Goal: Task Accomplishment & Management: Complete application form

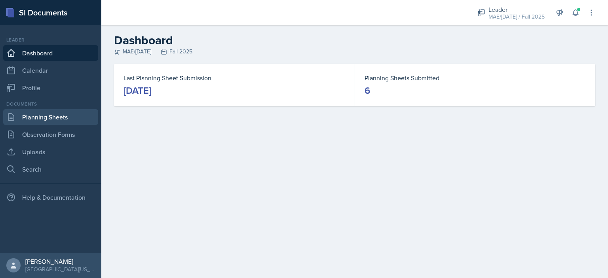
click at [34, 114] on link "Planning Sheets" at bounding box center [50, 117] width 95 height 16
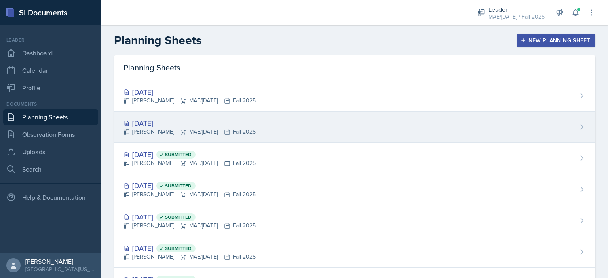
click at [145, 122] on div "[DATE]" at bounding box center [189, 123] width 132 height 11
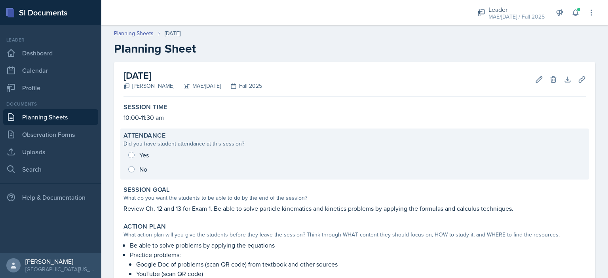
click at [130, 155] on div "Yes No" at bounding box center [354, 162] width 462 height 28
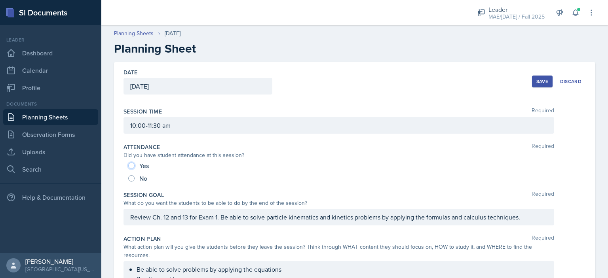
click at [130, 166] on input "Yes" at bounding box center [131, 166] width 6 height 6
radio input "true"
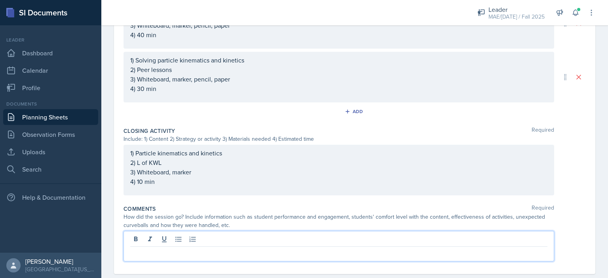
click at [217, 248] on p at bounding box center [338, 252] width 417 height 9
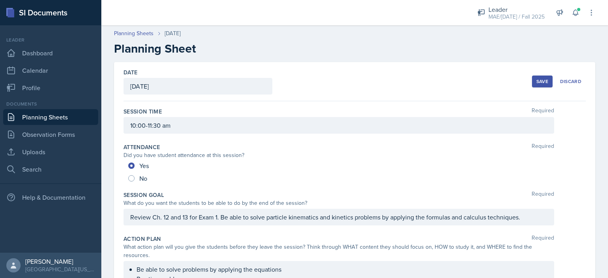
click at [447, 74] on div "Date [DATE] [DATE] 31 1 2 3 4 5 6 7 8 9 10 11 12 13 14 15 16 17 18 19 20 21 22 …" at bounding box center [354, 81] width 462 height 39
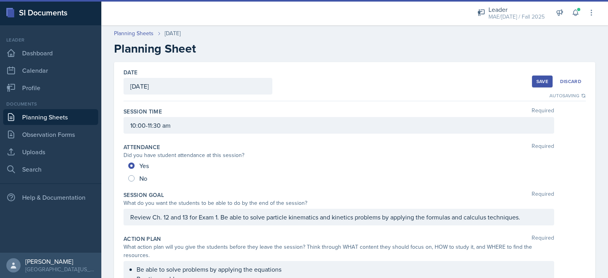
click at [532, 80] on button "Save" at bounding box center [542, 82] width 21 height 12
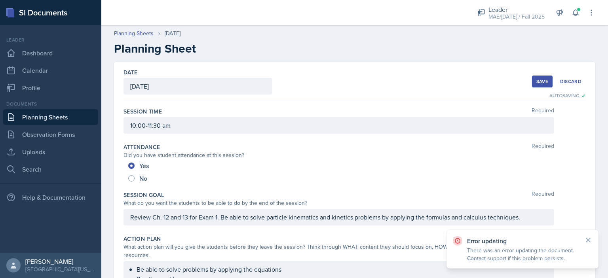
click at [536, 79] on div "Save" at bounding box center [542, 81] width 12 height 6
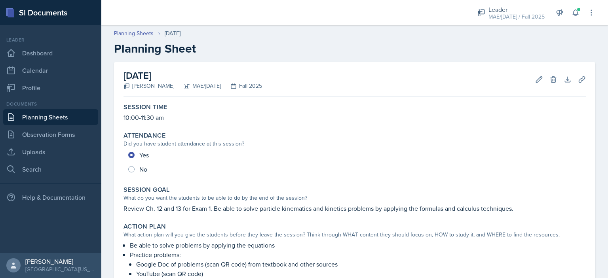
scroll to position [370, 0]
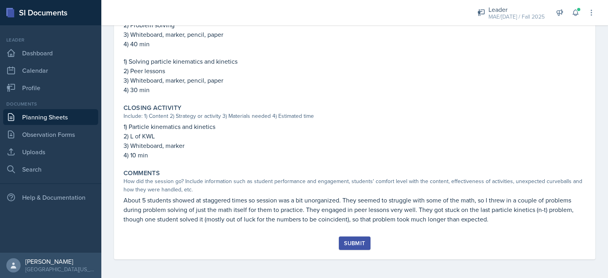
click at [344, 242] on div "Submit" at bounding box center [354, 243] width 21 height 6
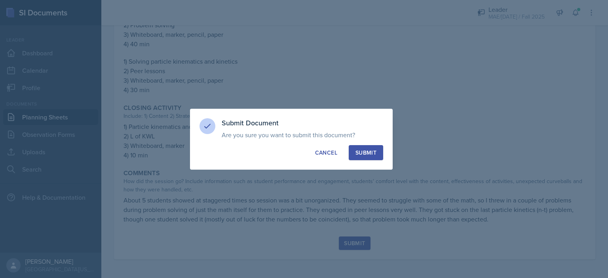
click at [362, 153] on div "Submit" at bounding box center [365, 153] width 21 height 8
radio input "true"
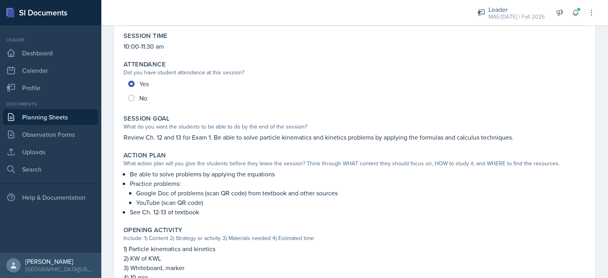
scroll to position [0, 0]
